Goal: Information Seeking & Learning: Check status

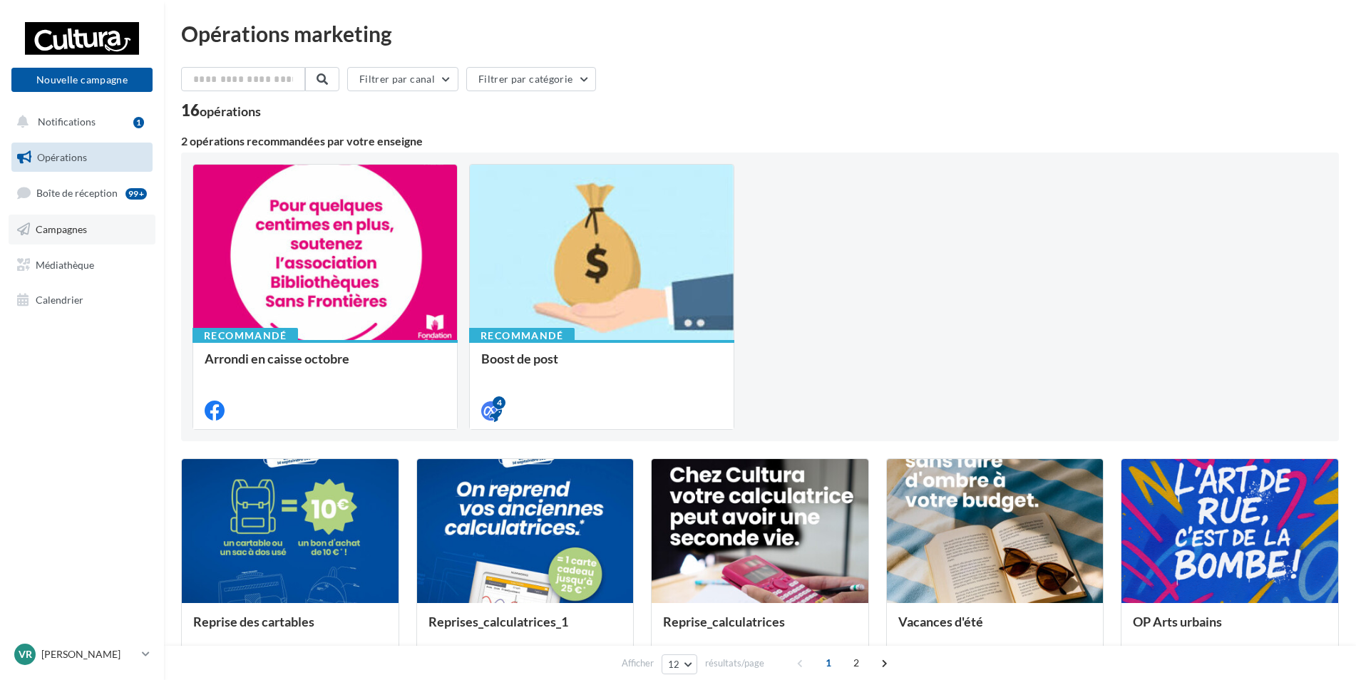
click at [79, 233] on span "Campagnes" at bounding box center [61, 229] width 51 height 12
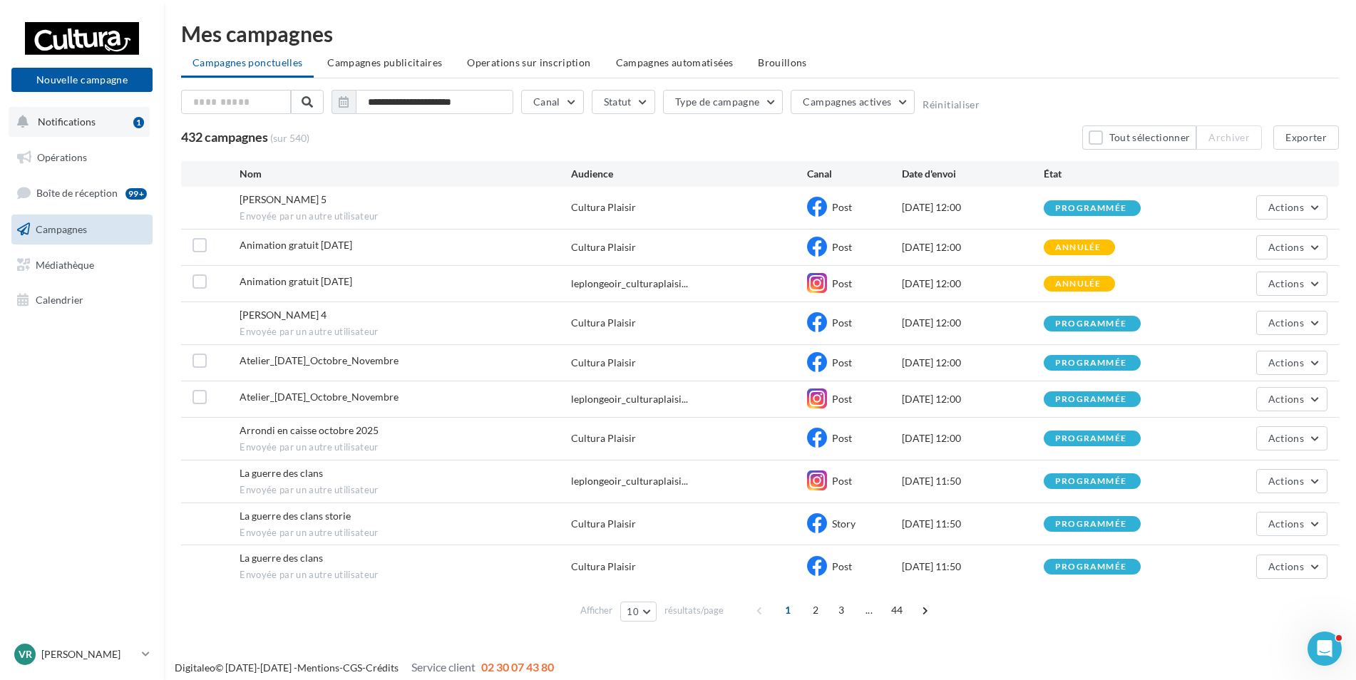
click at [68, 120] on span "Notifications" at bounding box center [67, 121] width 58 height 12
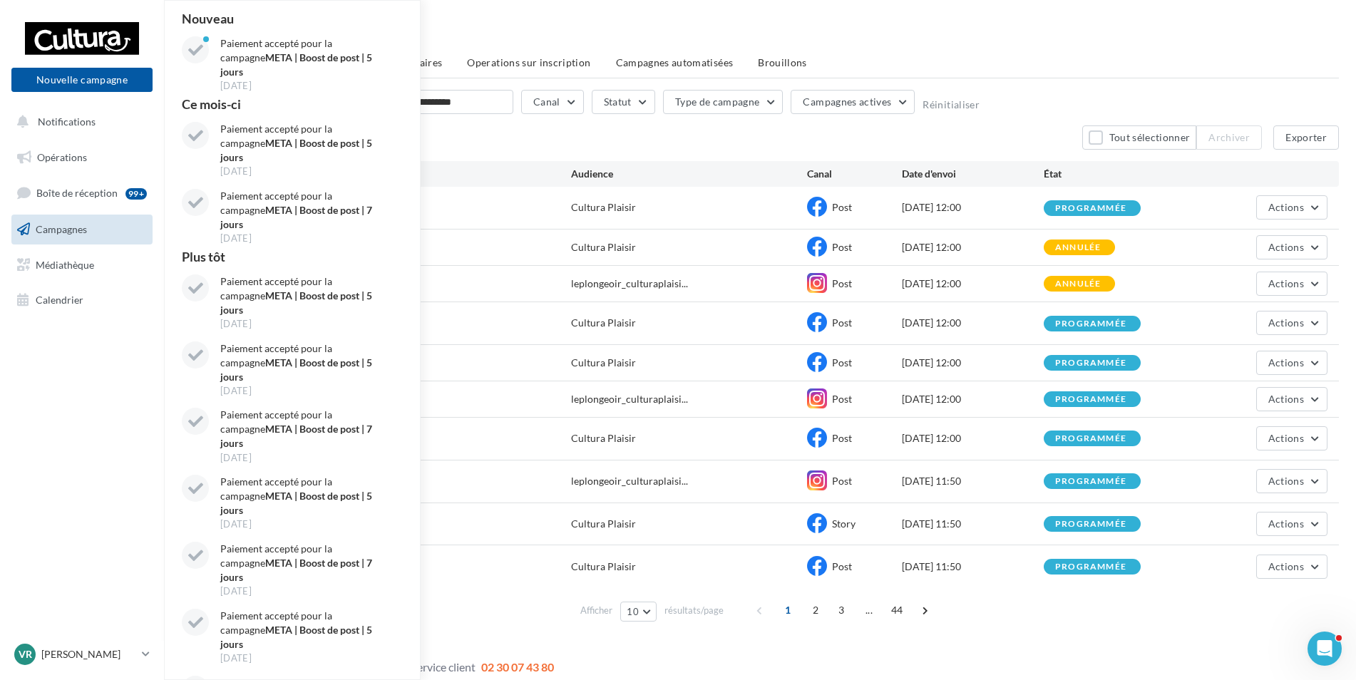
click at [486, 246] on div "Animation gratuit Halloween" at bounding box center [404, 247] width 331 height 18
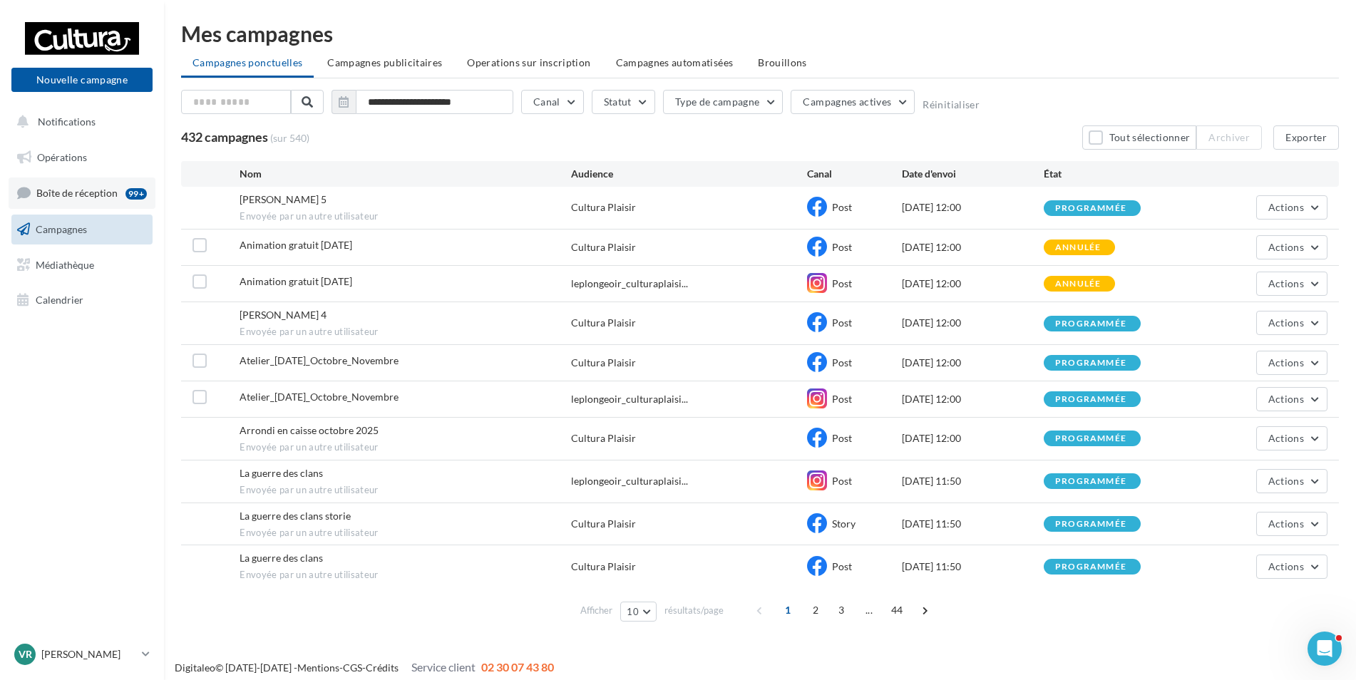
click at [86, 191] on span "Boîte de réception" at bounding box center [76, 193] width 81 height 12
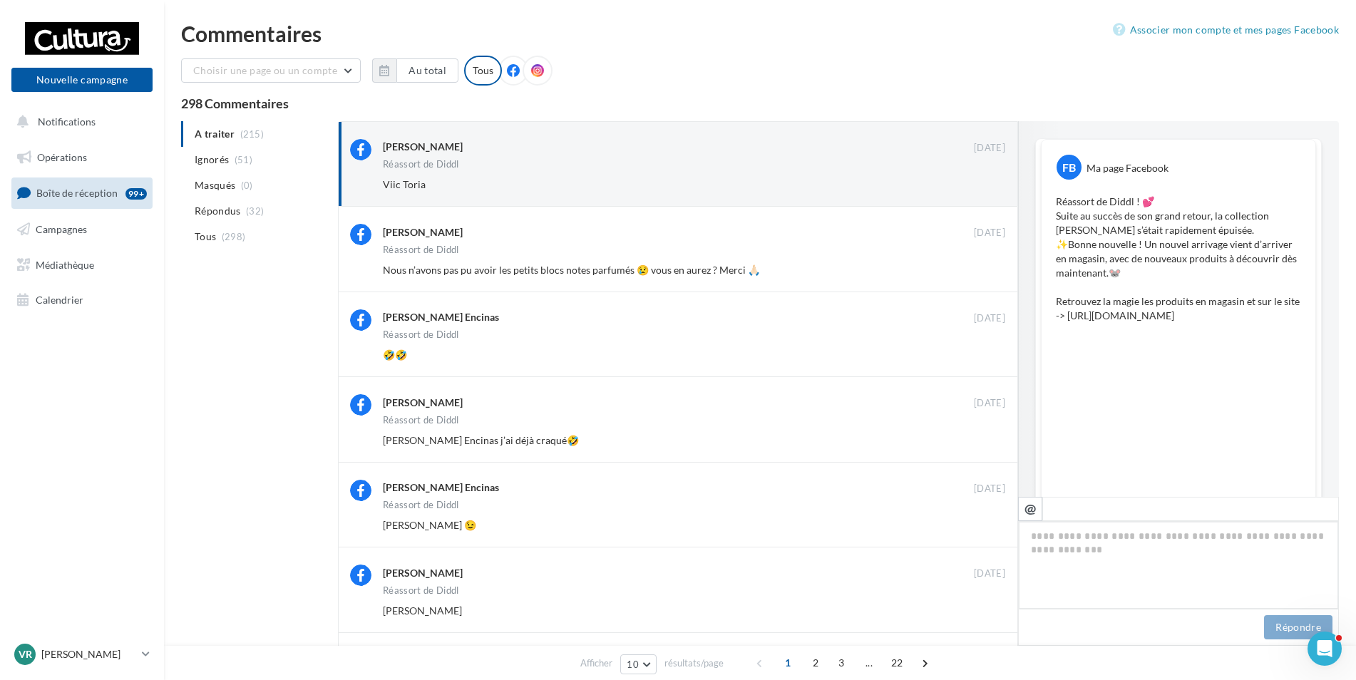
scroll to position [455, 0]
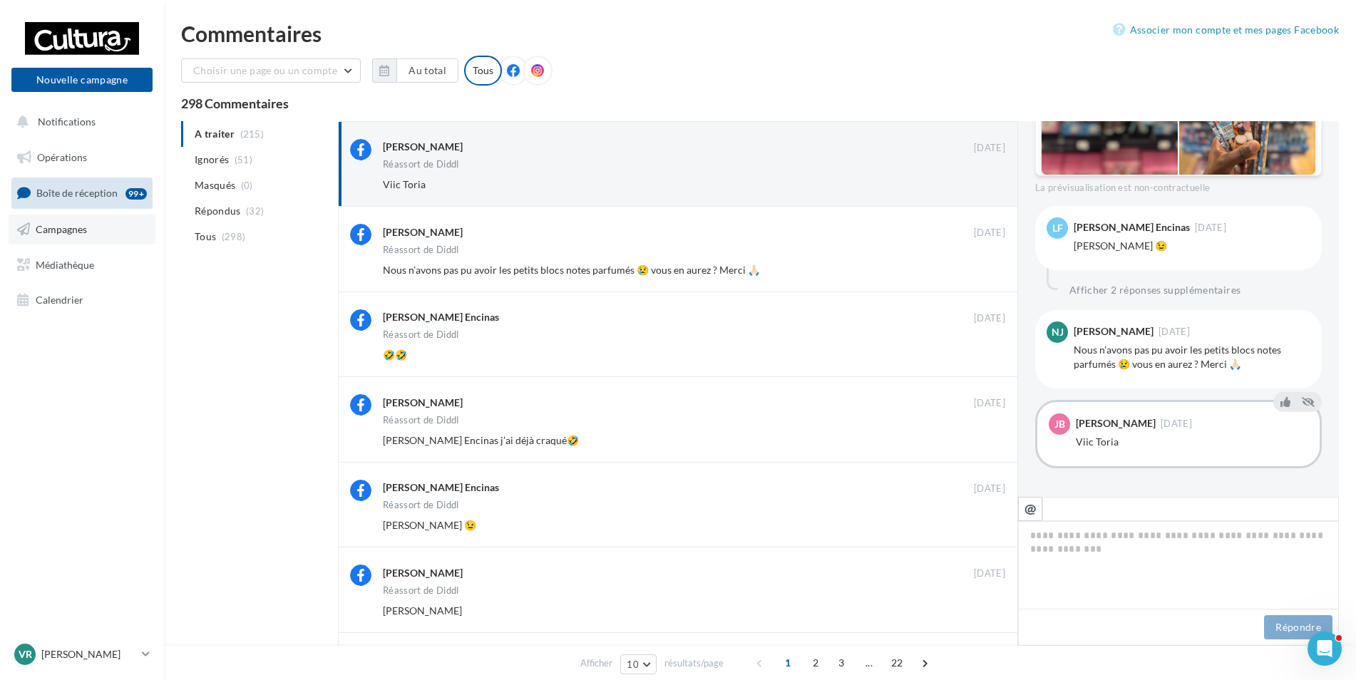
click at [58, 223] on span "Campagnes" at bounding box center [61, 229] width 51 height 12
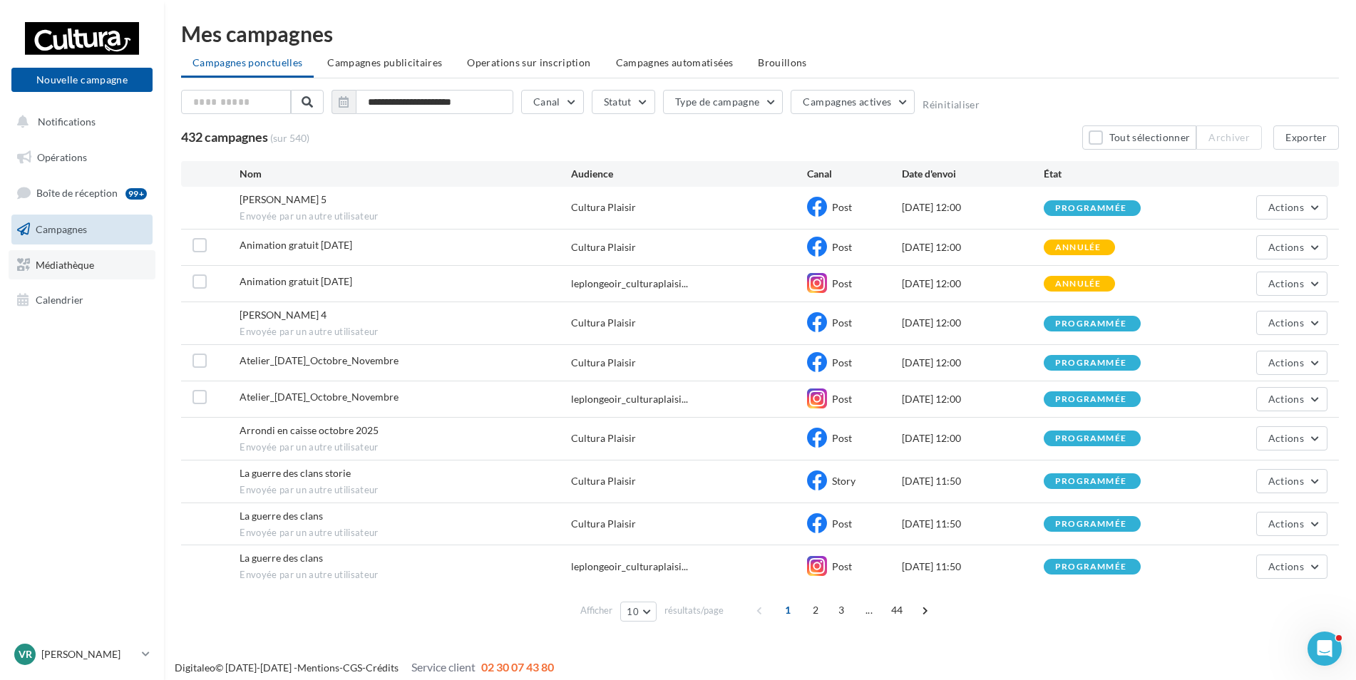
click at [86, 264] on span "Médiathèque" at bounding box center [65, 264] width 58 height 12
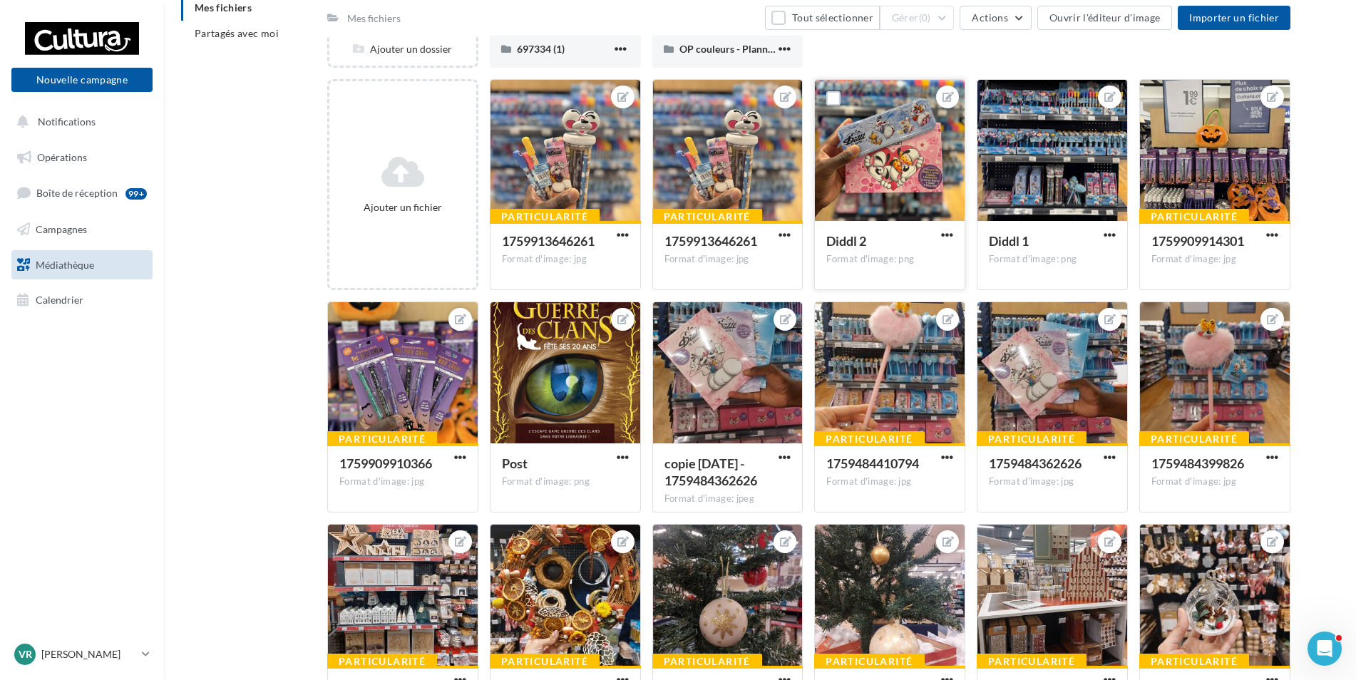
scroll to position [71, 0]
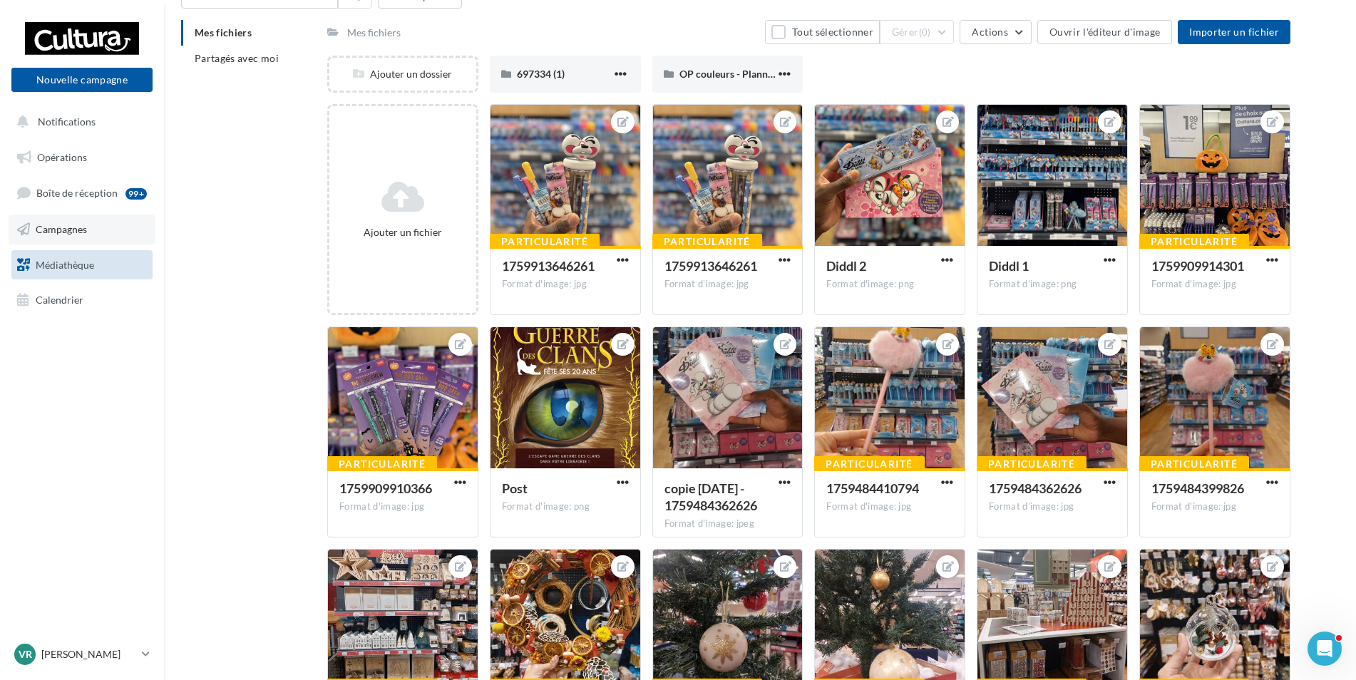
click at [56, 223] on span "Campagnes" at bounding box center [61, 229] width 51 height 12
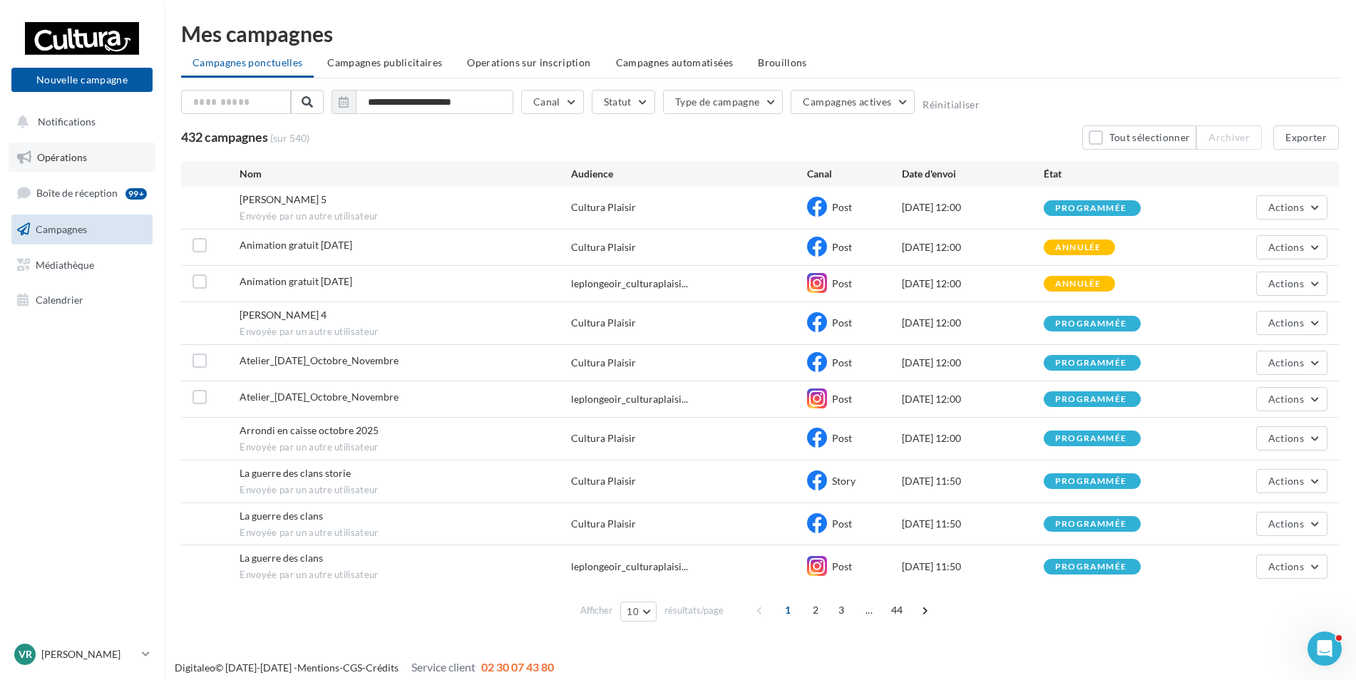
click at [67, 154] on span "Opérations" at bounding box center [62, 157] width 50 height 12
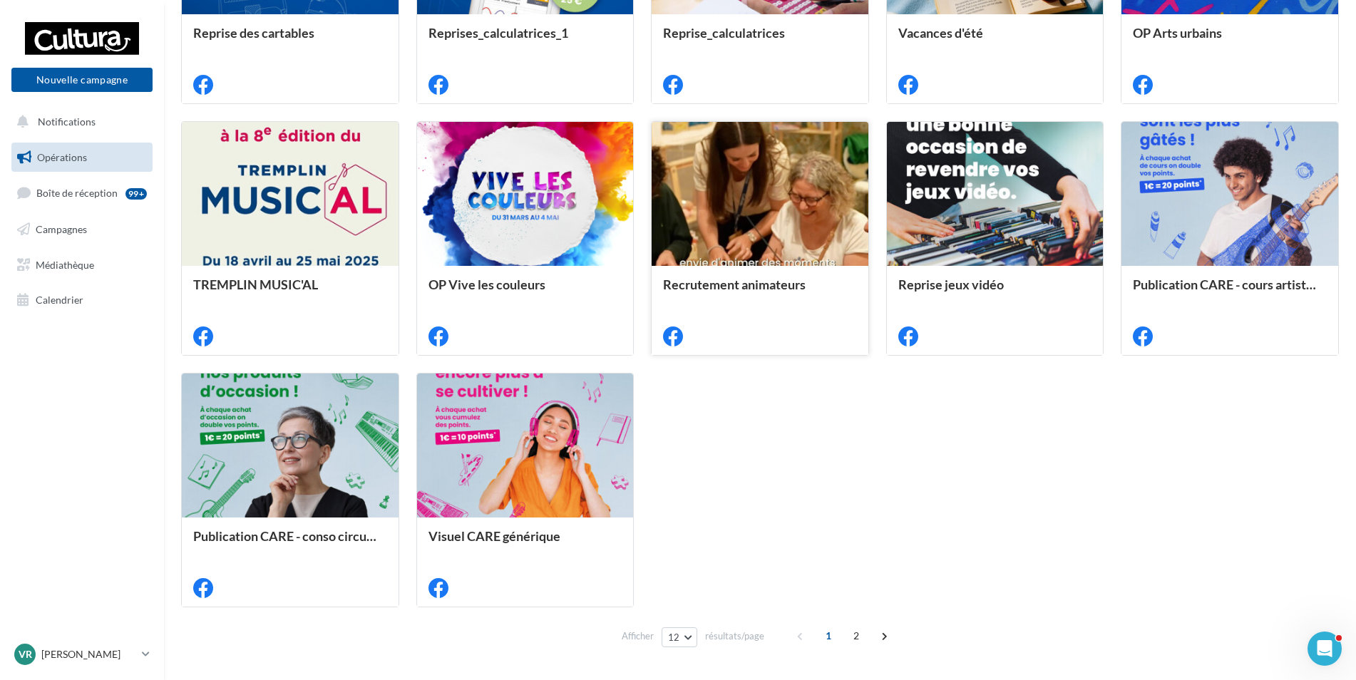
scroll to position [563, 0]
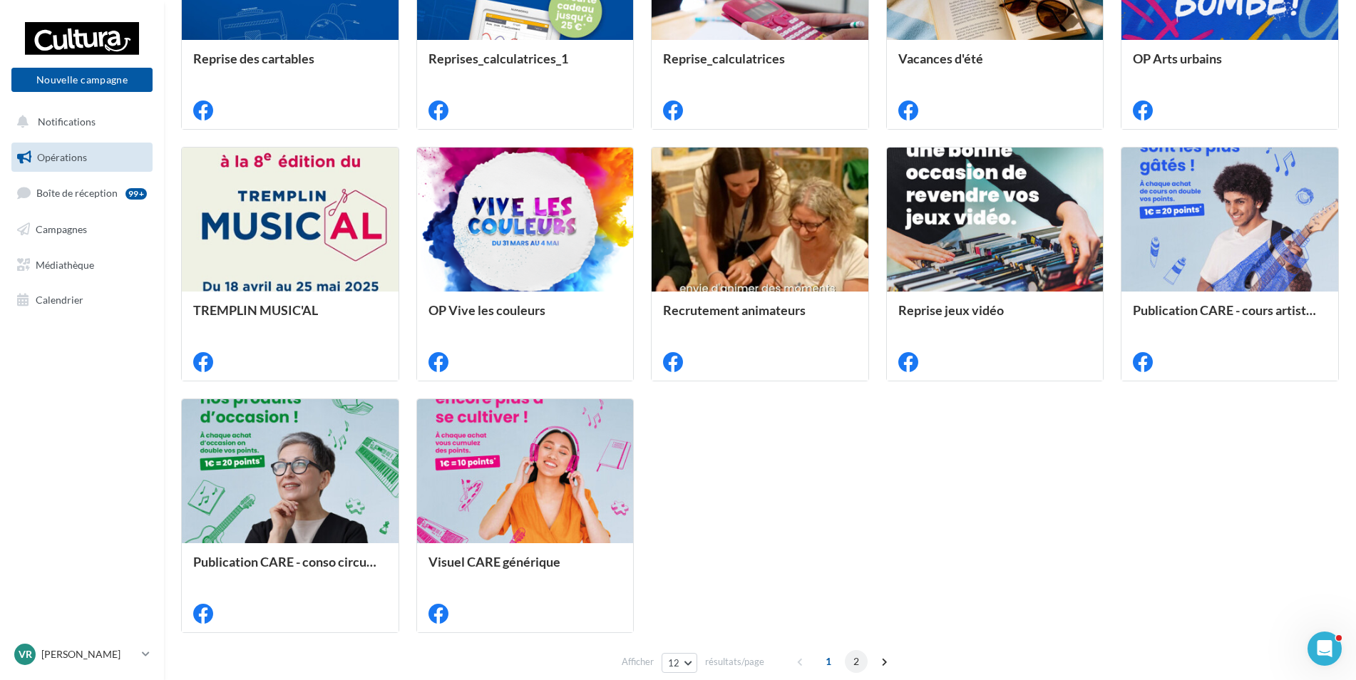
click at [856, 664] on span "2" at bounding box center [856, 661] width 23 height 23
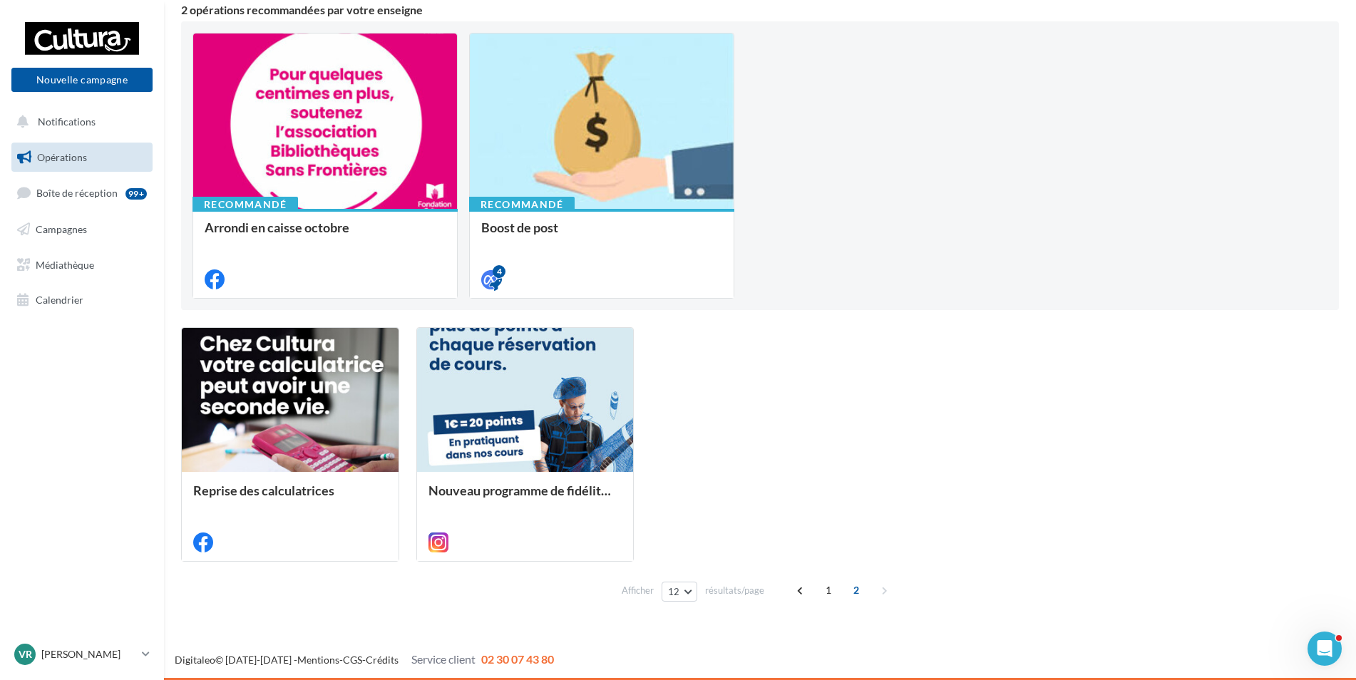
click at [881, 589] on div "1 2" at bounding box center [843, 590] width 109 height 23
click at [58, 229] on span "Campagnes" at bounding box center [61, 229] width 51 height 12
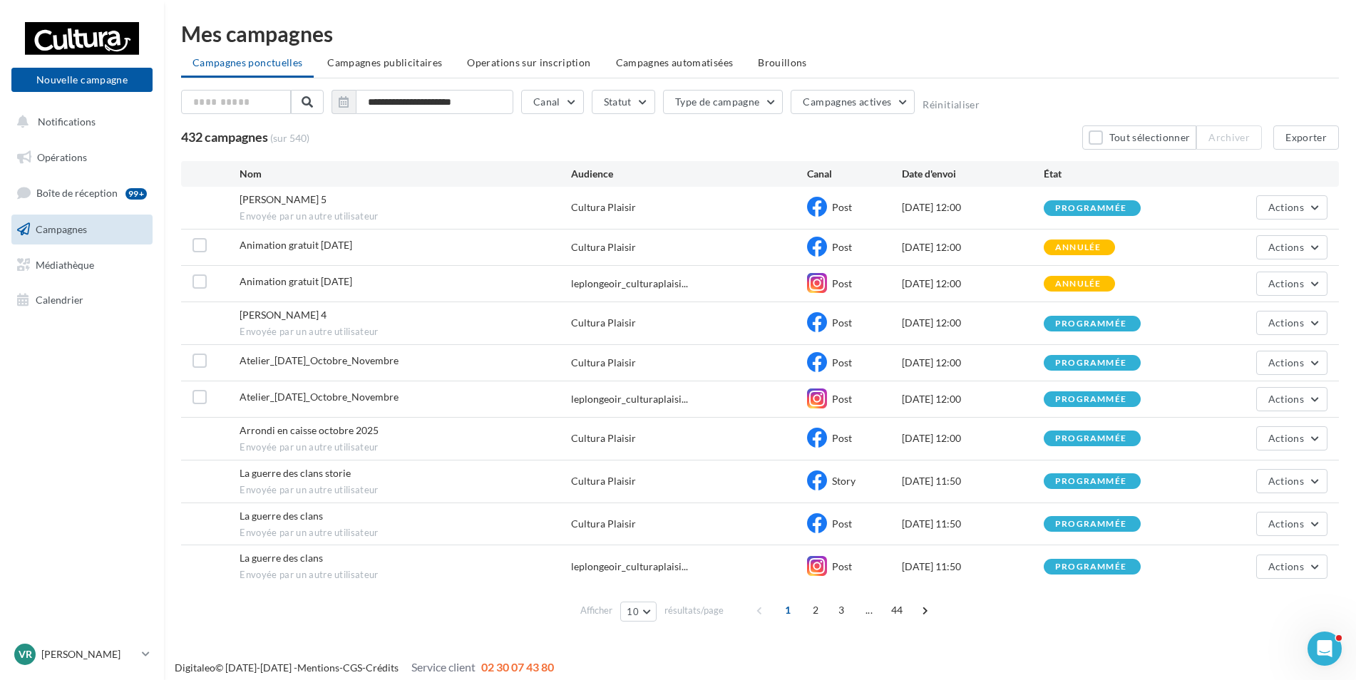
click at [295, 365] on span "Atelier_[DATE]_Octobre_Novembre" at bounding box center [318, 360] width 159 height 12
click at [1301, 366] on span "Actions" at bounding box center [1286, 362] width 36 height 12
click at [1273, 396] on button "Voir les résultats" at bounding box center [1256, 396] width 143 height 37
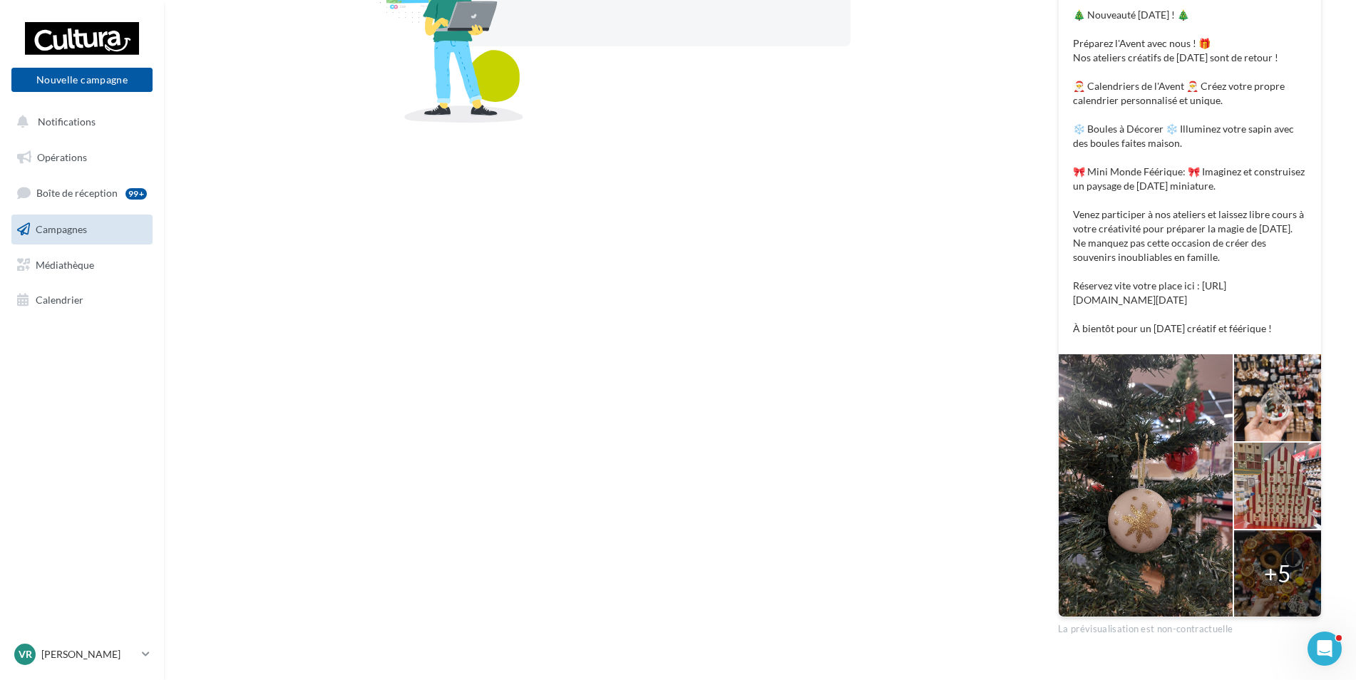
scroll to position [356, 0]
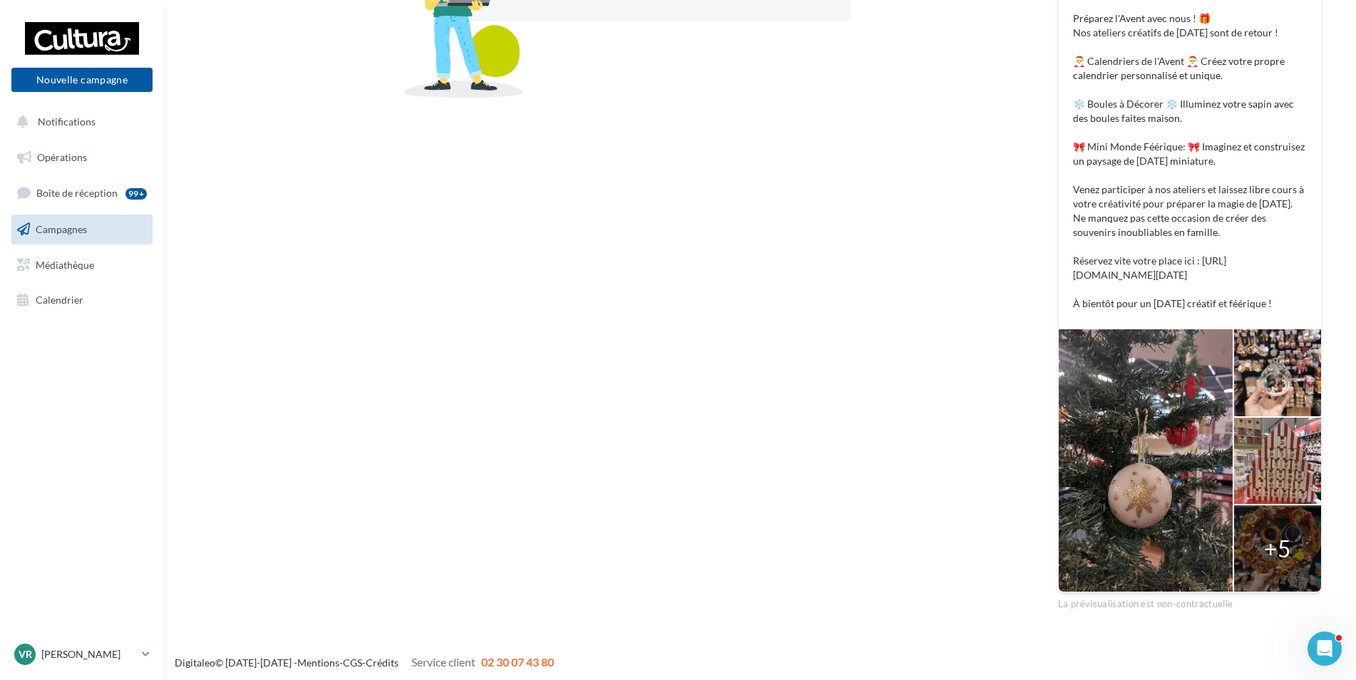
click at [1155, 458] on div at bounding box center [1145, 460] width 174 height 262
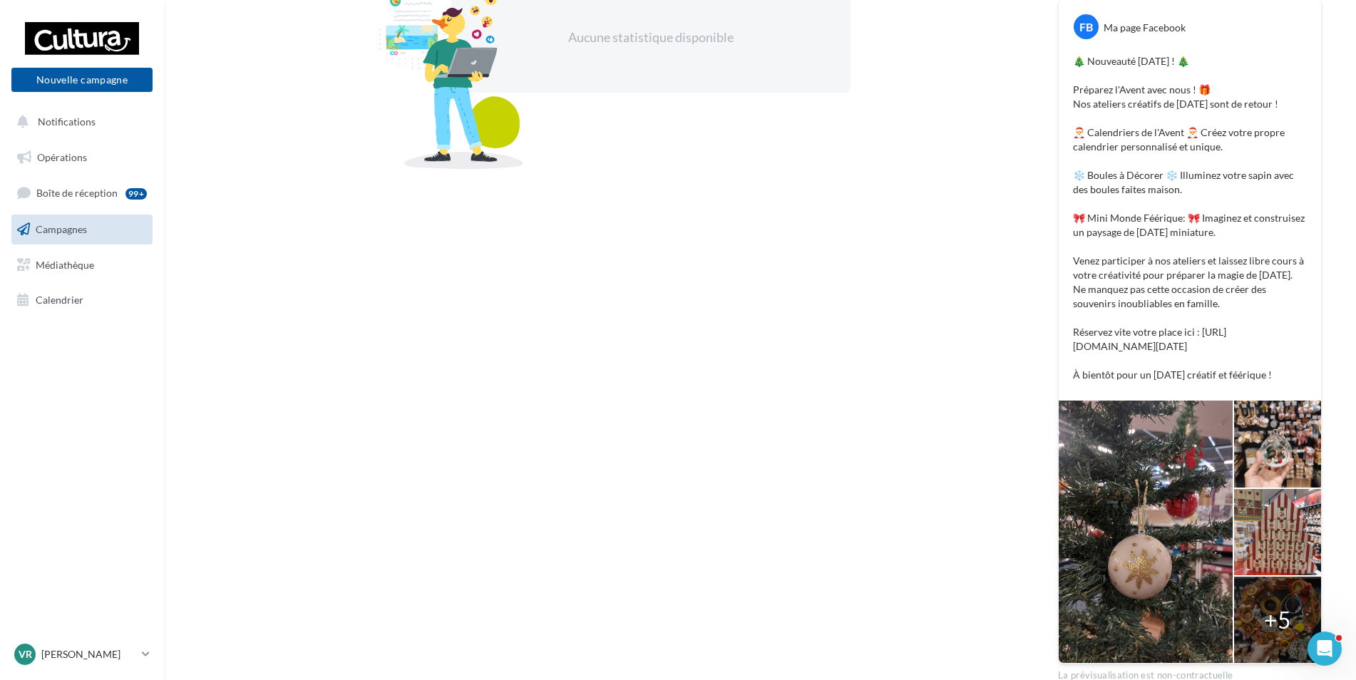
scroll to position [214, 0]
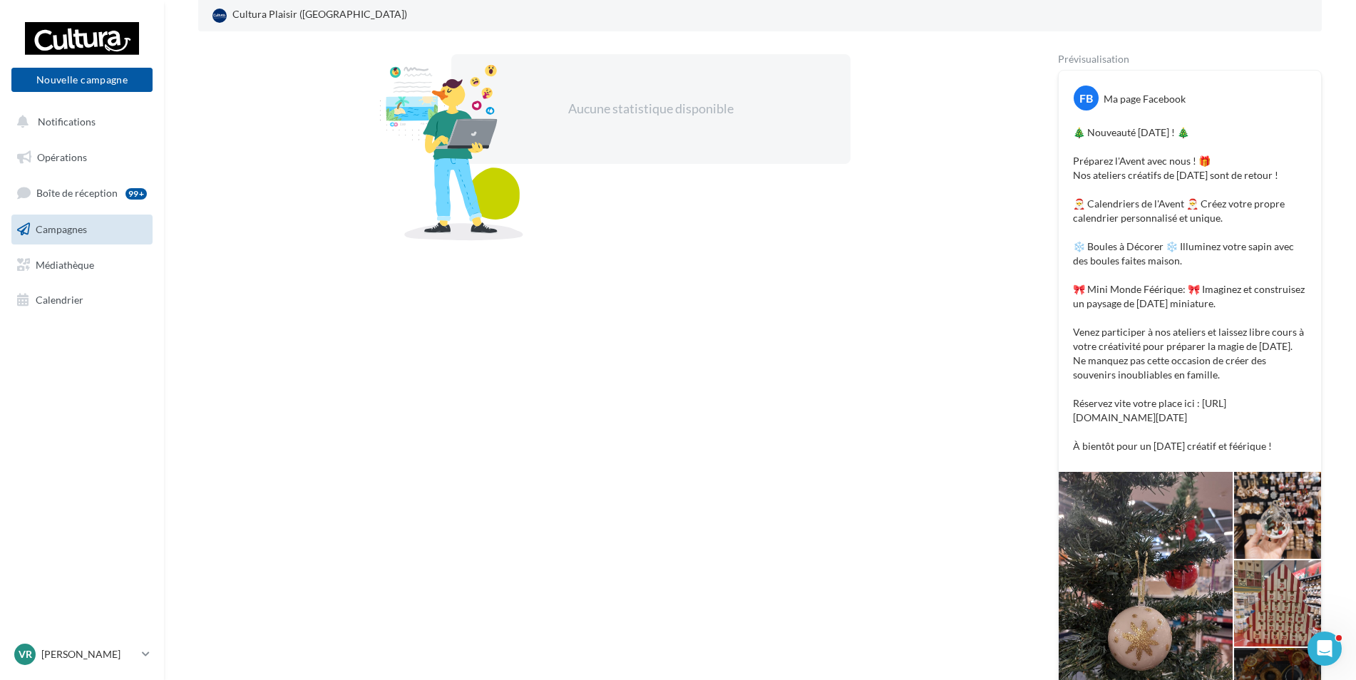
click at [1229, 453] on p "🎄 Nouveauté [DATE] ! 🎄 Préparez l'Avent avec nous ! 🎁 Nos ateliers créatifs de …" at bounding box center [1190, 289] width 234 height 328
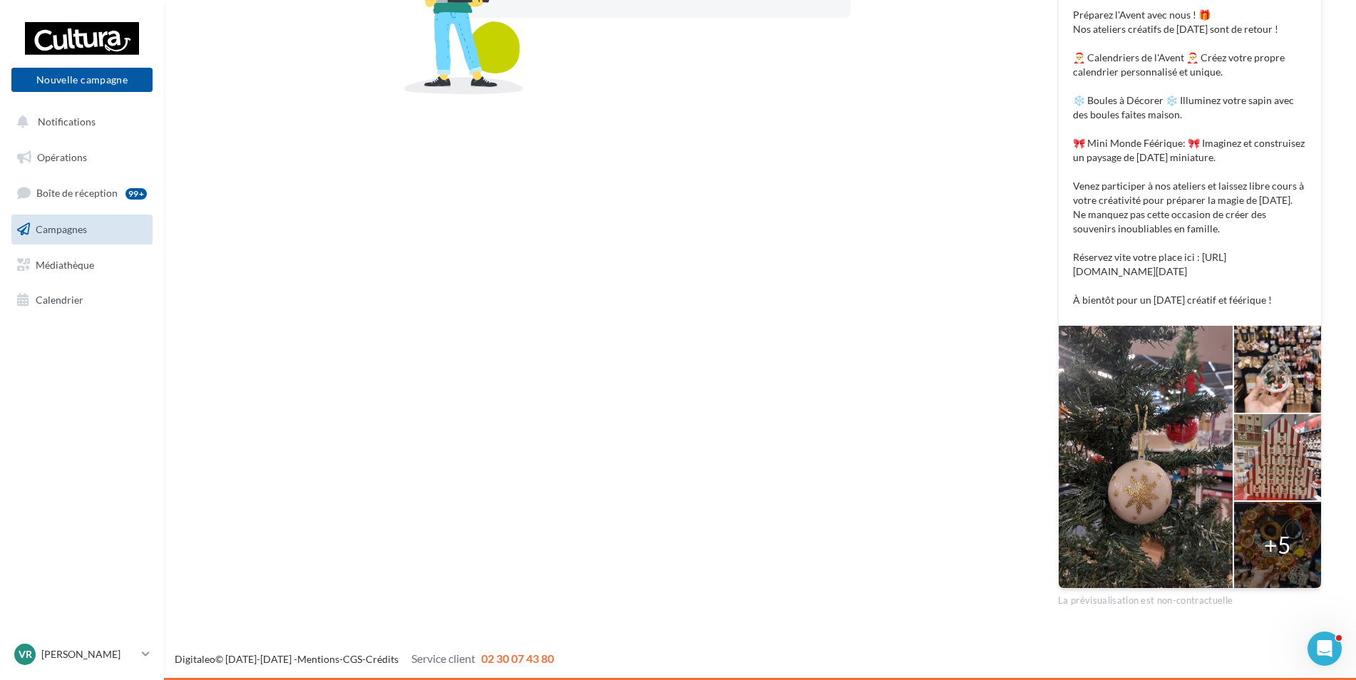
scroll to position [374, 0]
